Goal: Task Accomplishment & Management: Manage account settings

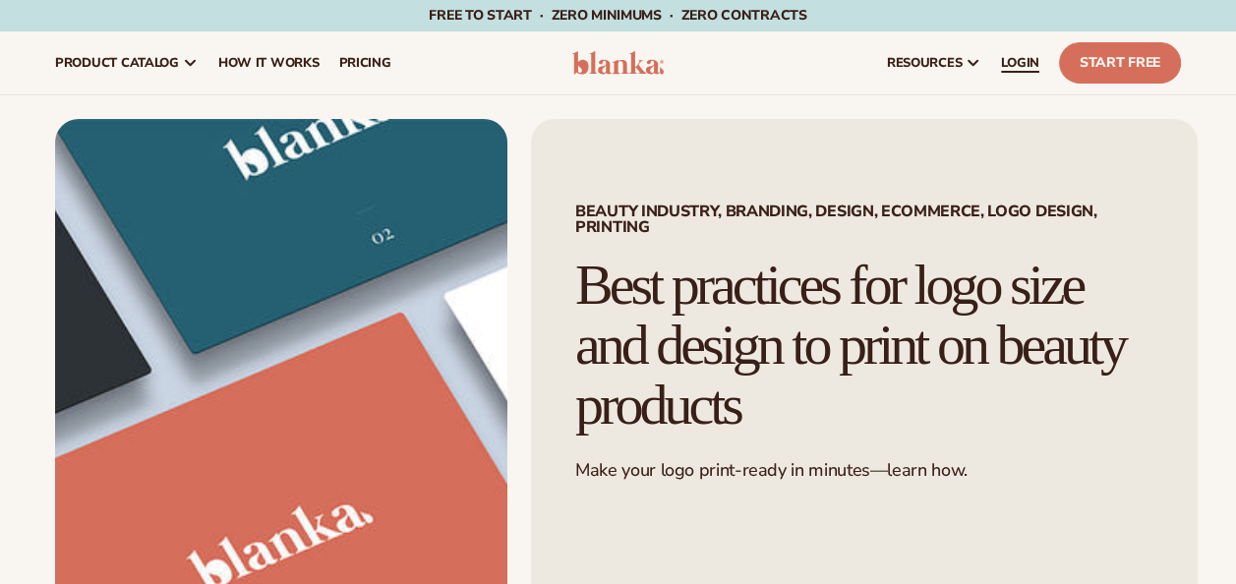
click at [1014, 74] on link "LOGIN" at bounding box center [1020, 62] width 58 height 63
click at [1039, 58] on span "LOGIN" at bounding box center [1020, 63] width 38 height 16
click at [1009, 66] on span "LOGIN" at bounding box center [1020, 63] width 38 height 16
